Goal: Information Seeking & Learning: Learn about a topic

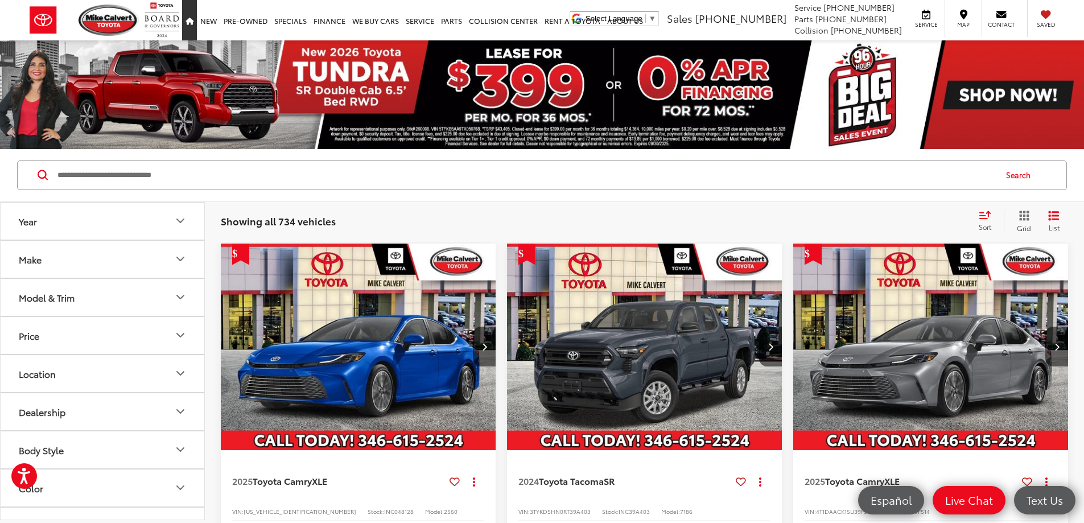
click at [194, 23] on icon "Home" at bounding box center [190, 21] width 8 height 7
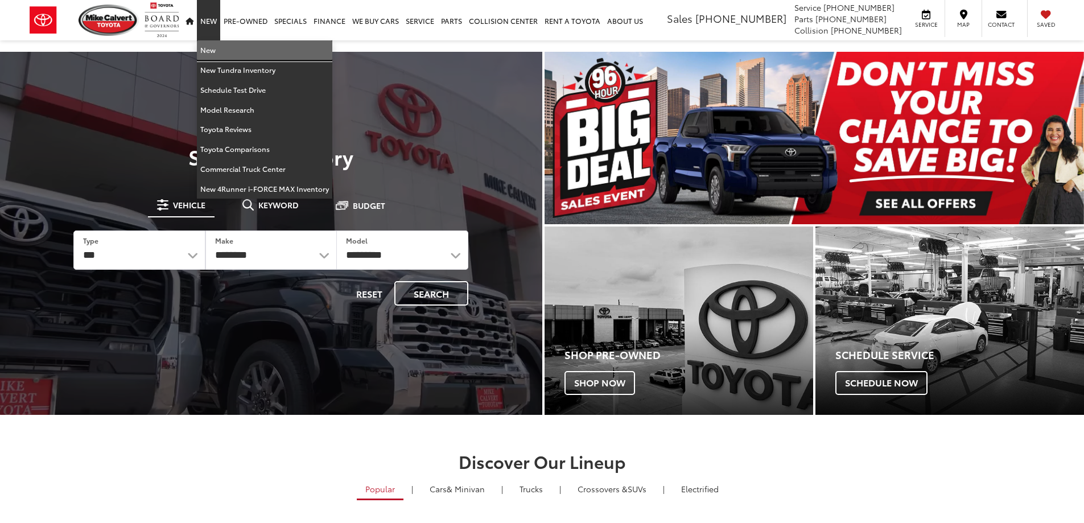
click at [217, 47] on link "New" at bounding box center [264, 50] width 135 height 20
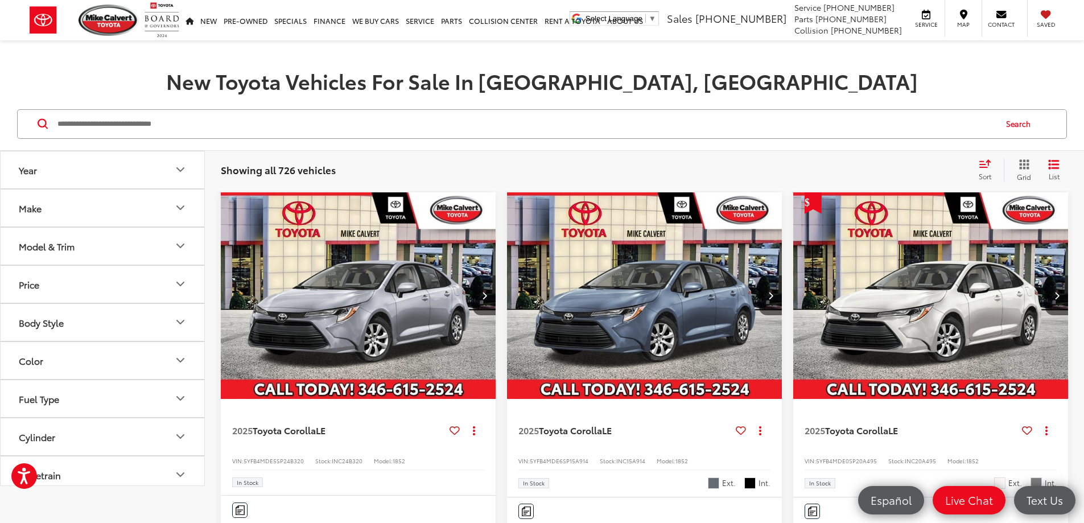
scroll to position [56, 0]
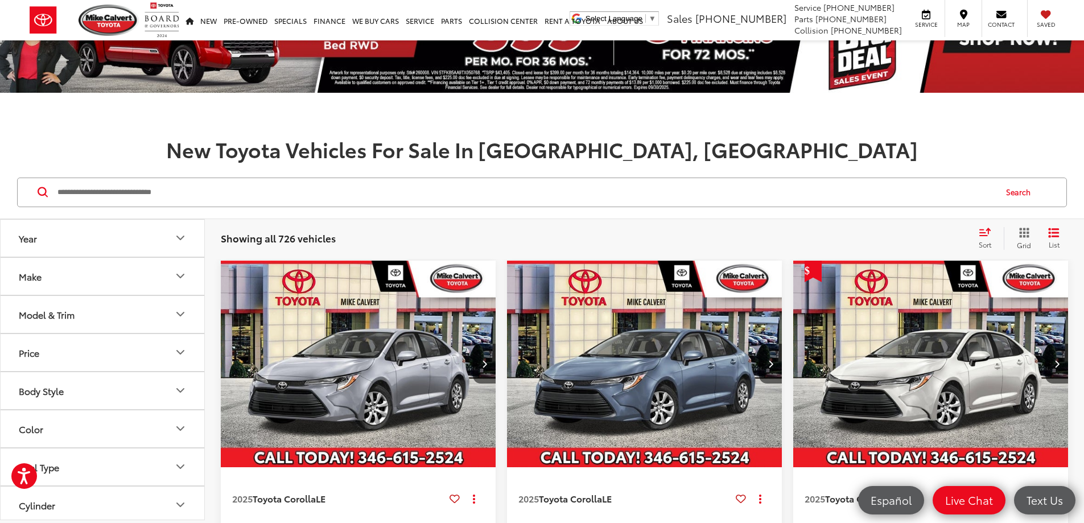
click at [157, 312] on button "Model & Trim" at bounding box center [103, 314] width 205 height 37
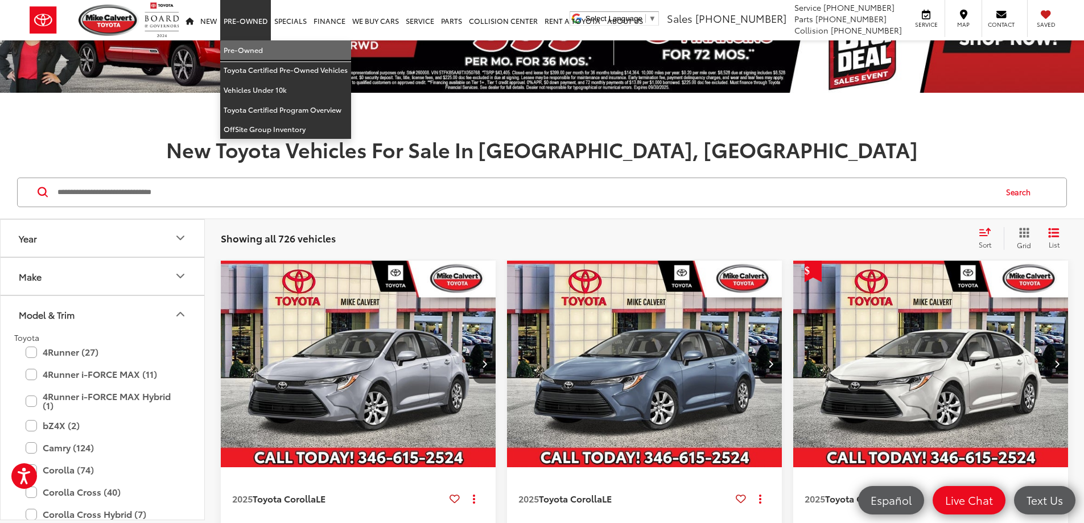
click at [254, 48] on link "Pre-Owned" at bounding box center [285, 50] width 131 height 20
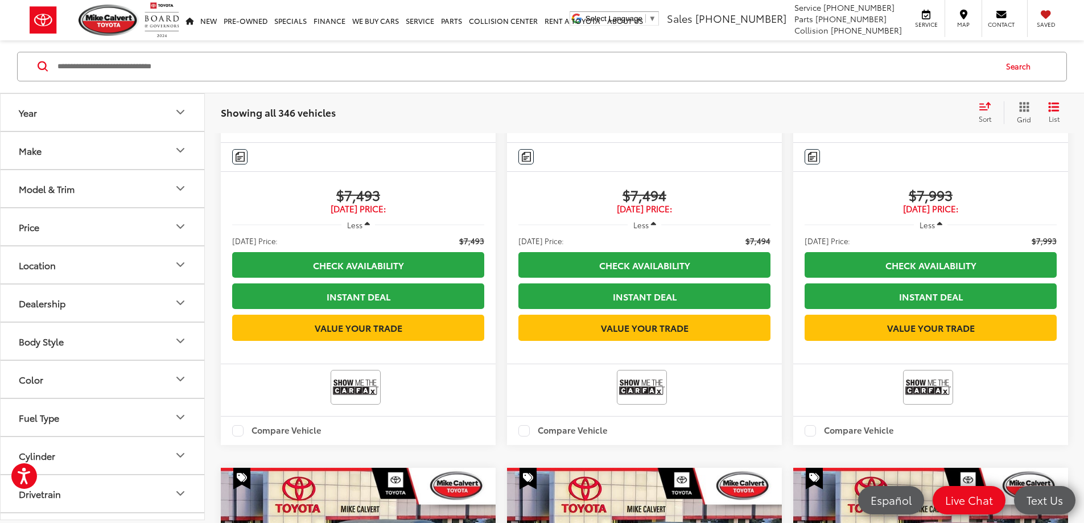
scroll to position [1791, 0]
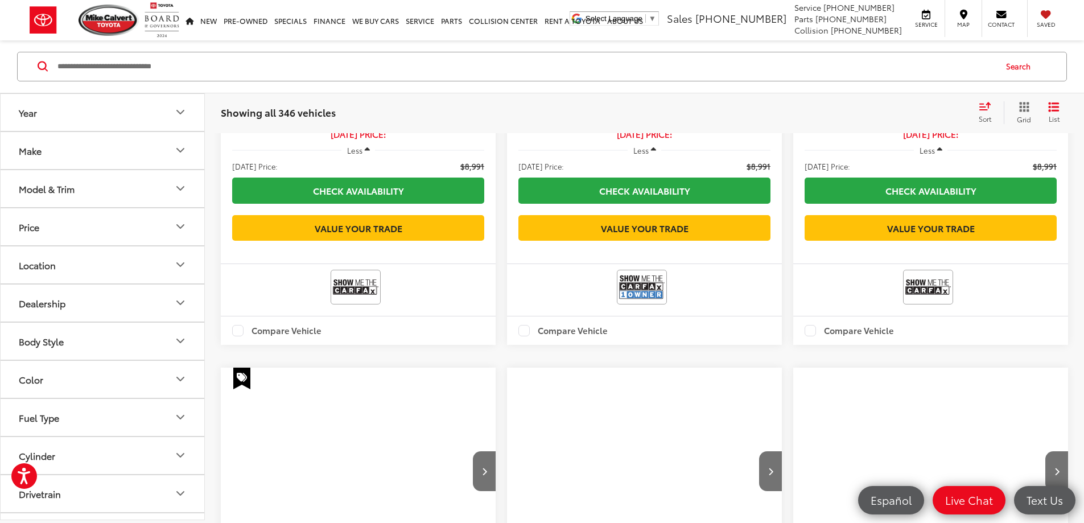
scroll to position [182, 0]
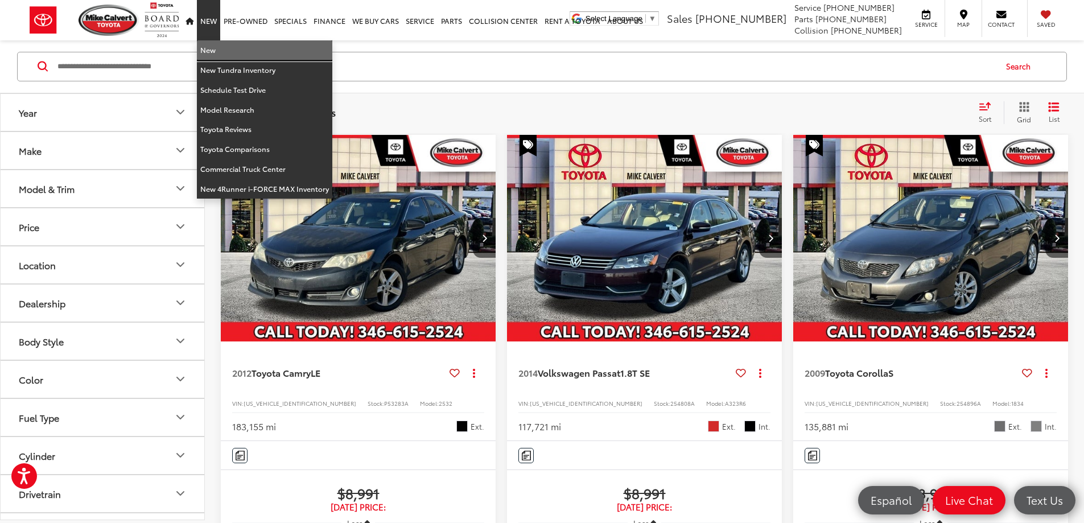
click at [219, 49] on link "New" at bounding box center [264, 50] width 135 height 20
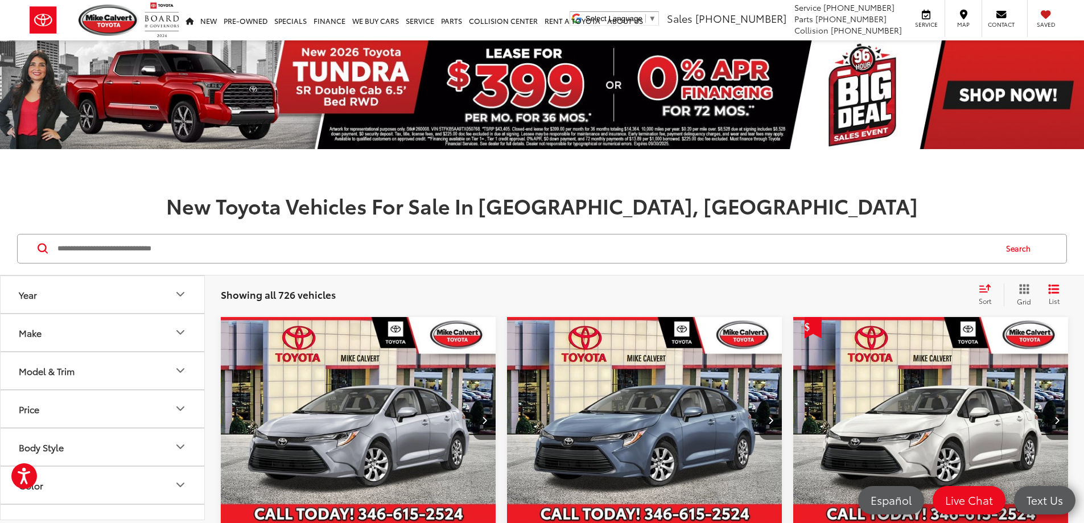
click at [128, 367] on button "Model & Trim" at bounding box center [103, 370] width 205 height 37
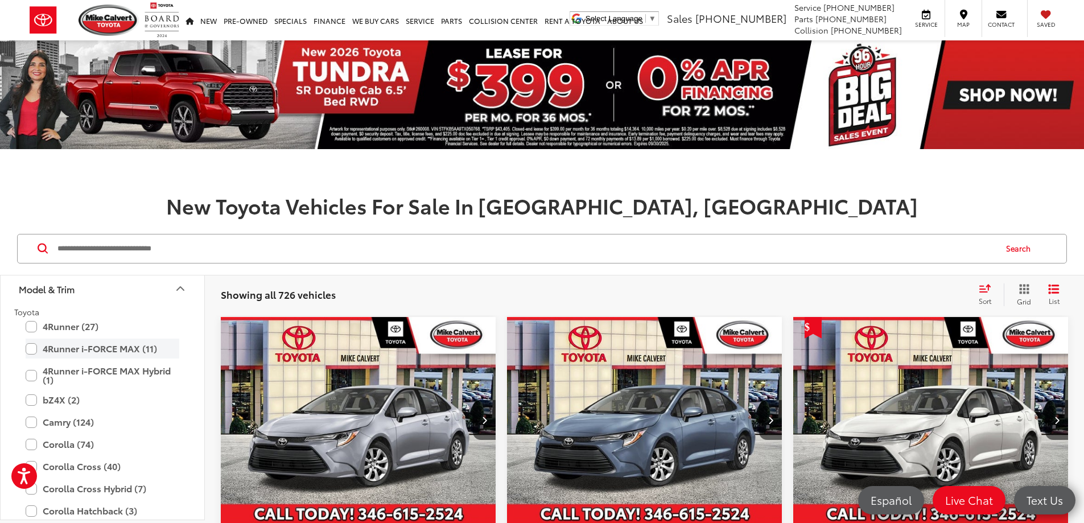
scroll to position [114, 0]
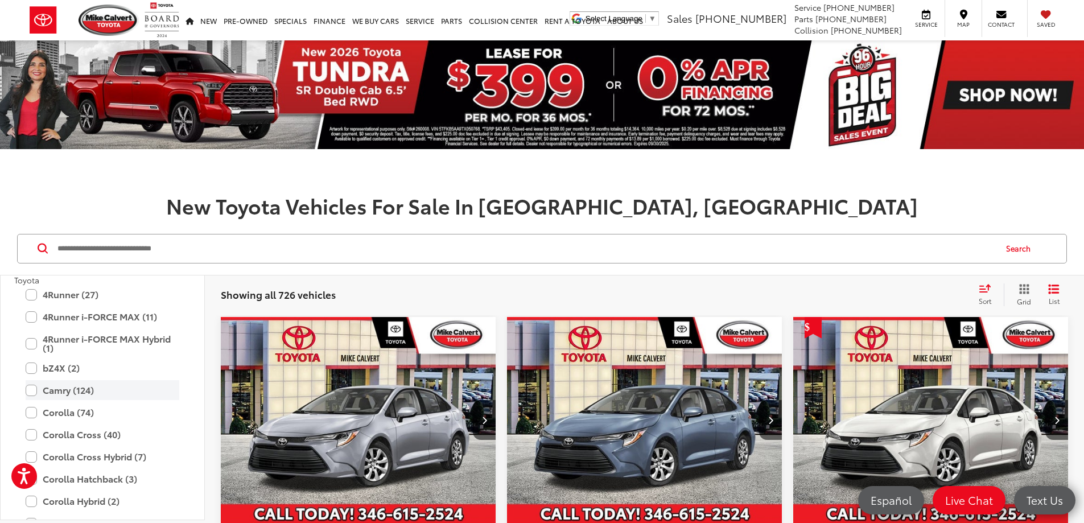
click at [38, 390] on label "Camry (124)" at bounding box center [103, 390] width 154 height 20
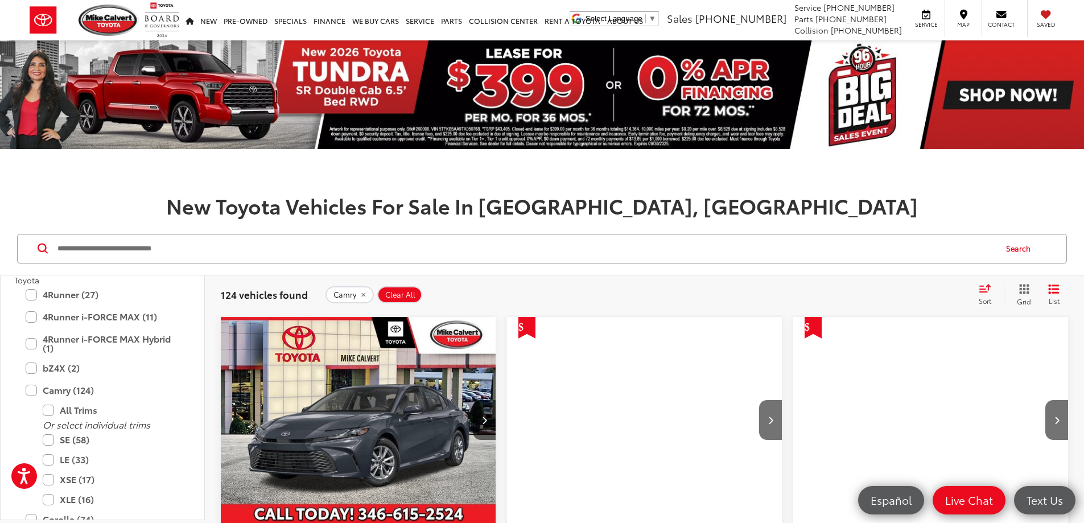
click at [822, 211] on h1 "New Toyota Vehicles For Sale In [GEOGRAPHIC_DATA], [GEOGRAPHIC_DATA]" at bounding box center [542, 205] width 1084 height 23
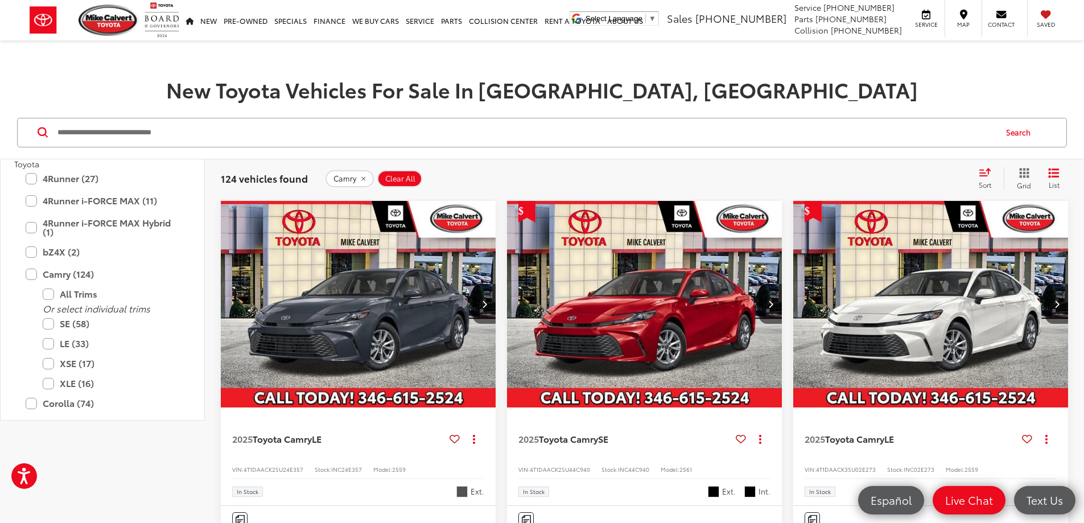
scroll to position [228, 0]
